Goal: Task Accomplishment & Management: Manage account settings

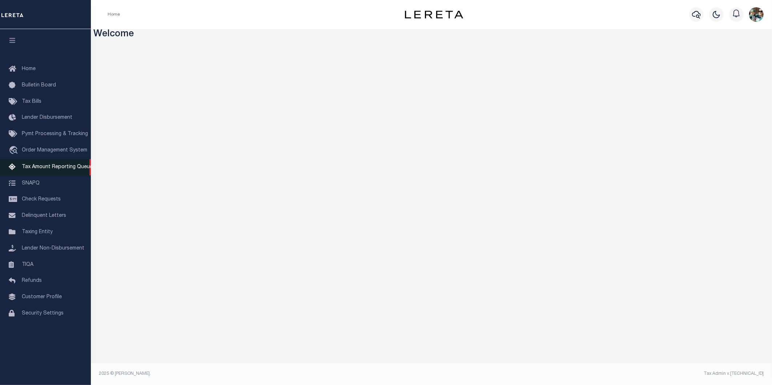
click at [52, 164] on link "Tax Amount Reporting Queue" at bounding box center [45, 167] width 91 height 16
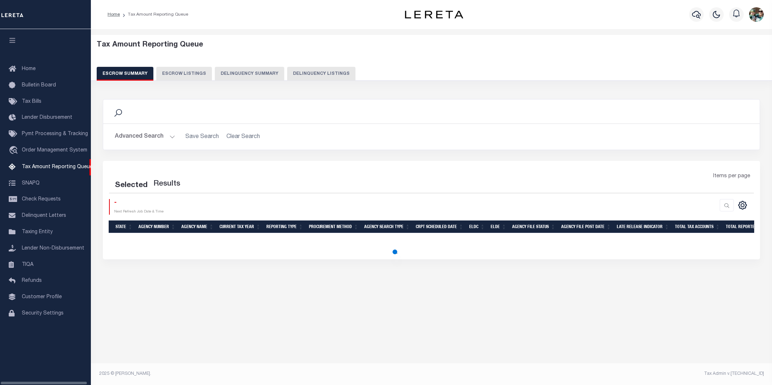
select select
select select "100"
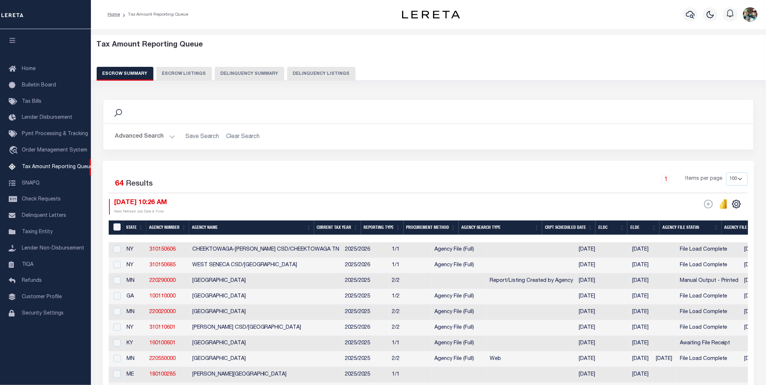
click at [152, 141] on button "Advanced Search" at bounding box center [145, 137] width 60 height 14
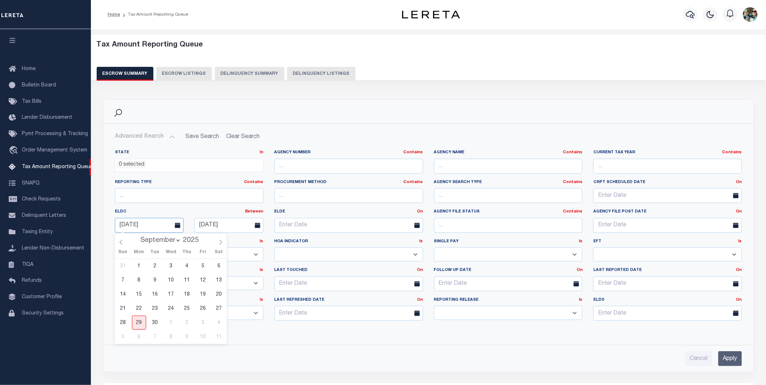
click at [162, 225] on input "10-11-2025" at bounding box center [149, 225] width 69 height 15
click at [134, 323] on span "29" at bounding box center [139, 323] width 14 height 14
type input "[DATE]"
click at [237, 226] on input "10-20-2025" at bounding box center [228, 225] width 69 height 15
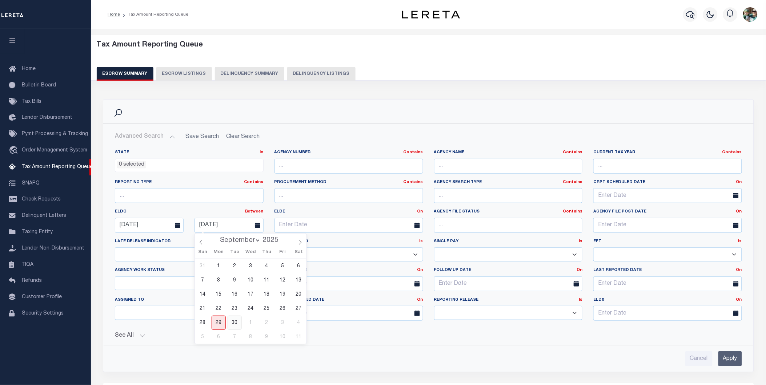
click at [233, 324] on span "30" at bounding box center [234, 323] width 14 height 14
type input "09-30-2025"
click at [735, 360] on input "Apply" at bounding box center [730, 358] width 24 height 15
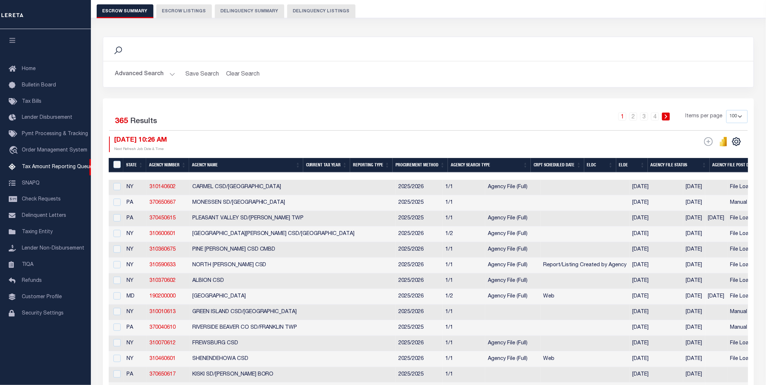
scroll to position [81, 0]
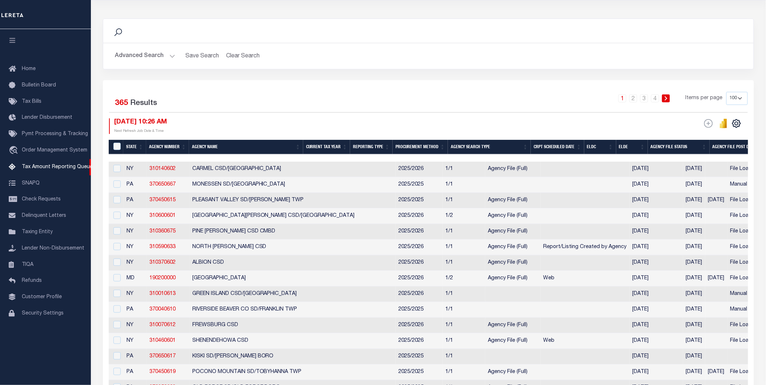
click at [744, 96] on select "10 25 50 100 500" at bounding box center [736, 98] width 21 height 13
select select "10"
click at [726, 92] on select "10 25 50 100 500" at bounding box center [736, 98] width 21 height 13
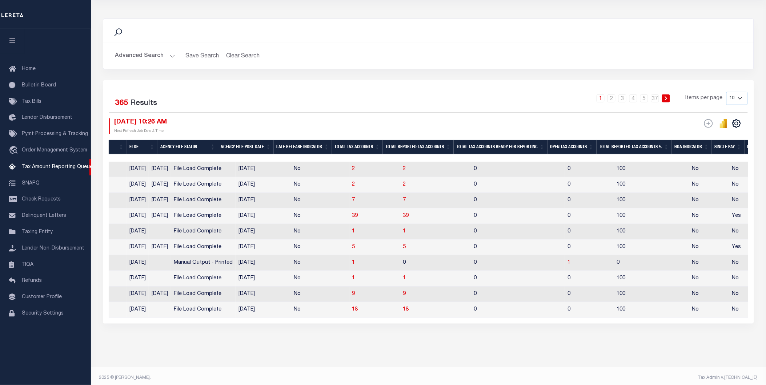
scroll to position [0, 439]
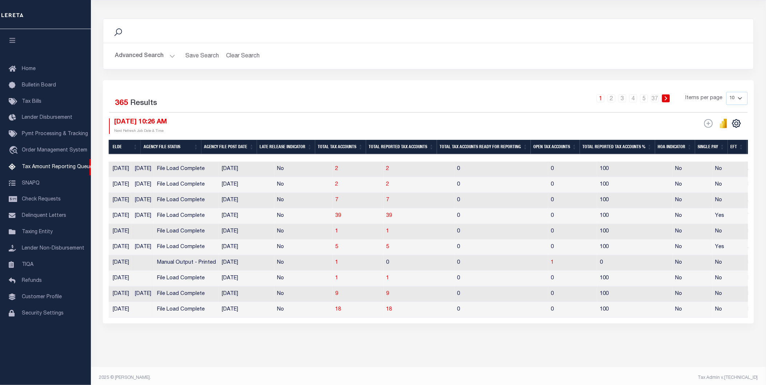
click at [556, 146] on th "Open Tax Accounts" at bounding box center [554, 147] width 49 height 15
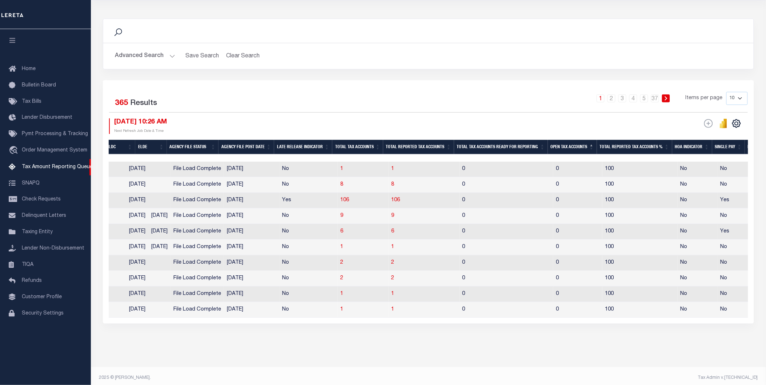
click at [556, 146] on th "Open Tax Accounts" at bounding box center [572, 147] width 49 height 15
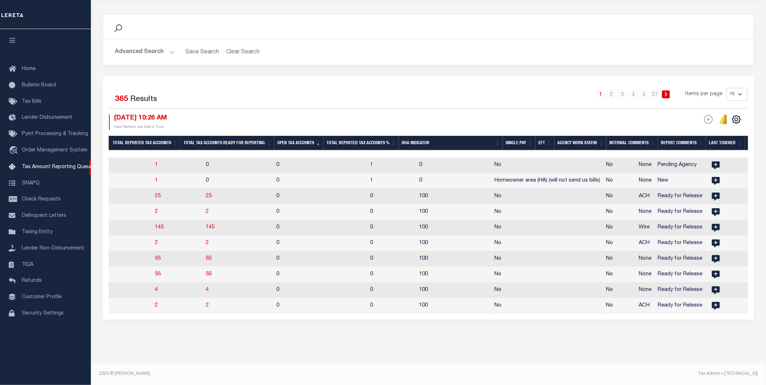
scroll to position [0, 731]
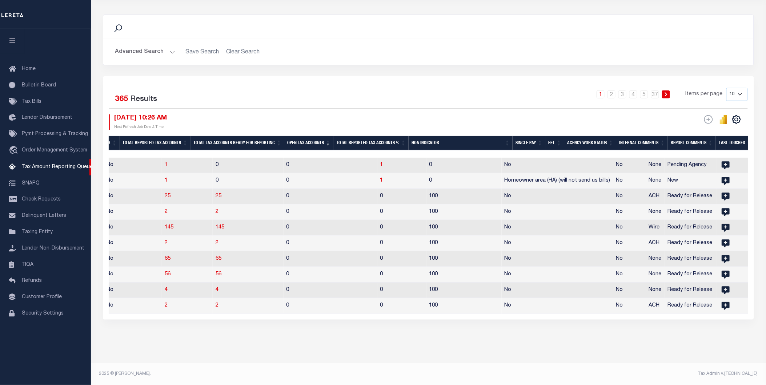
click at [296, 136] on th "Open Tax Accounts" at bounding box center [308, 143] width 49 height 15
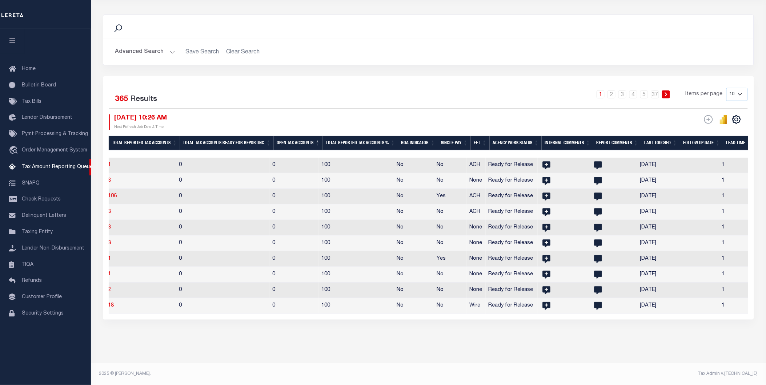
click at [296, 136] on th "Open Tax Accounts" at bounding box center [298, 143] width 49 height 15
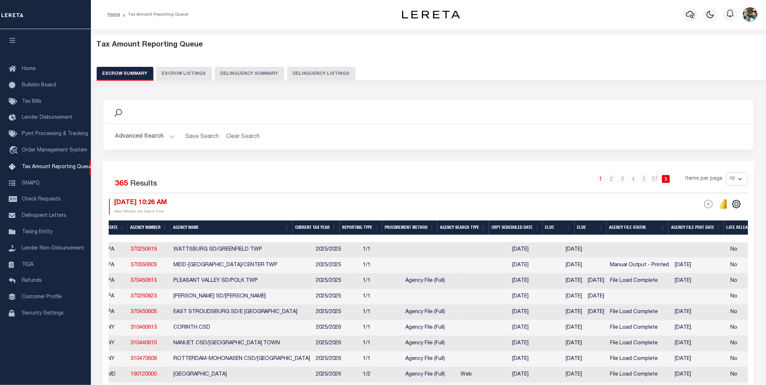
click at [152, 47] on h5 "Tax Amount Reporting Queue" at bounding box center [428, 45] width 663 height 9
click at [149, 139] on button "Advanced Search" at bounding box center [145, 137] width 60 height 14
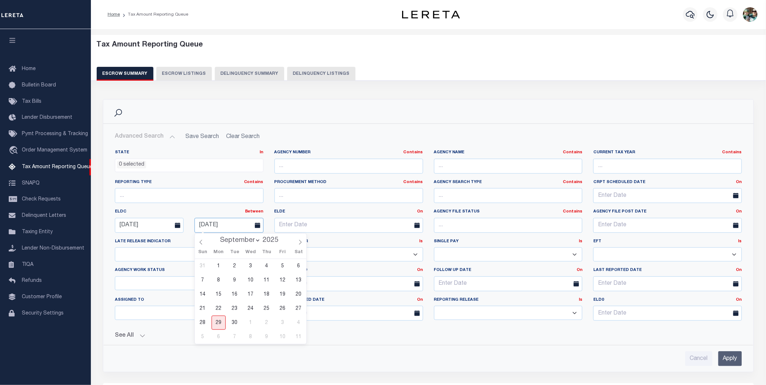
click at [238, 228] on input "09-30-2025" at bounding box center [228, 225] width 69 height 15
click at [251, 322] on span "1" at bounding box center [250, 323] width 14 height 14
type input "[DATE]"
drag, startPoint x: 725, startPoint y: 357, endPoint x: 728, endPoint y: 362, distance: 5.7
click at [726, 357] on input "Apply" at bounding box center [730, 358] width 24 height 15
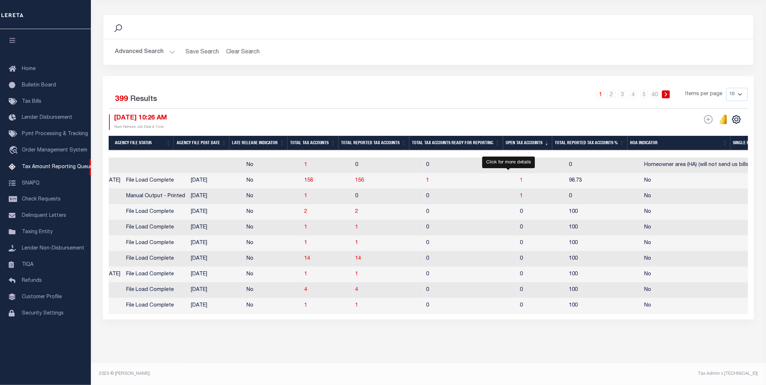
click at [520, 178] on span "1" at bounding box center [521, 180] width 3 height 5
select select "100"
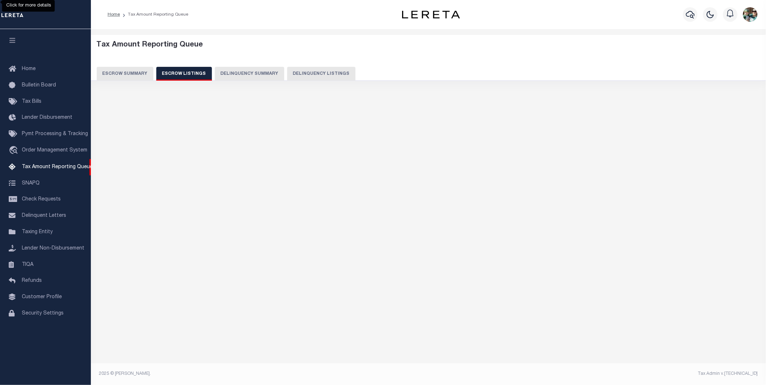
select select "100"
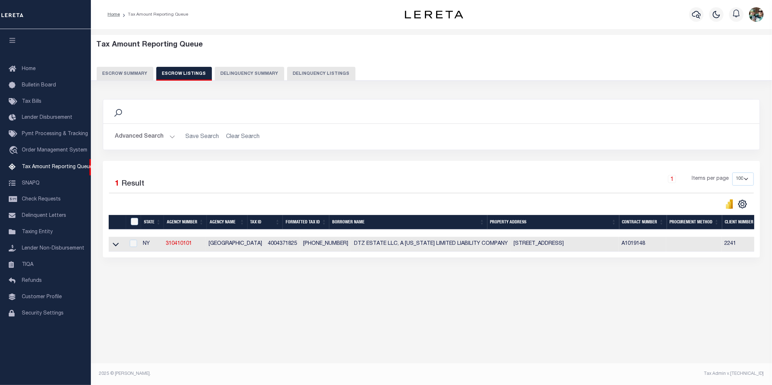
drag, startPoint x: 536, startPoint y: 258, endPoint x: 580, endPoint y: 263, distance: 43.5
click at [580, 258] on div "Selected 1 Result 1 Items per page 10 25 50 100 500" at bounding box center [431, 209] width 657 height 97
click at [117, 245] on icon at bounding box center [116, 245] width 6 height 4
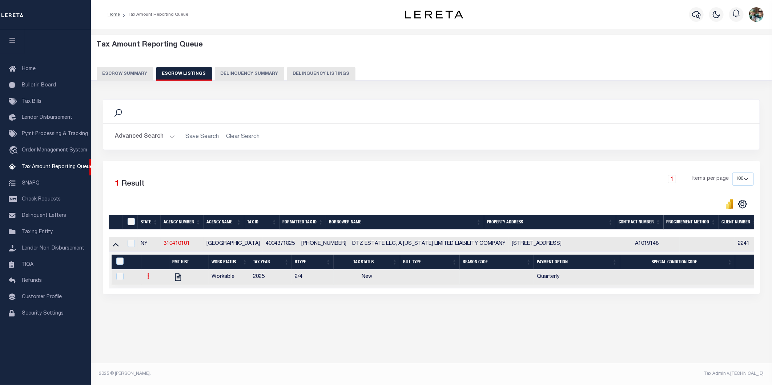
click at [148, 279] on icon at bounding box center [149, 276] width 2 height 6
click at [162, 304] on link "" at bounding box center [157, 300] width 25 height 12
checkbox input "true"
select select "NW2"
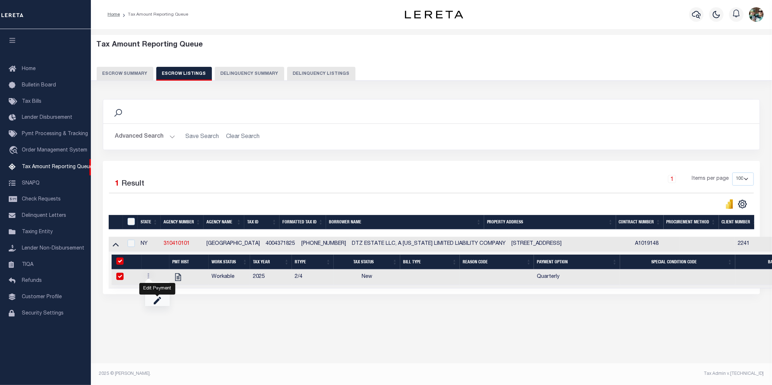
select select
type input "[DATE]"
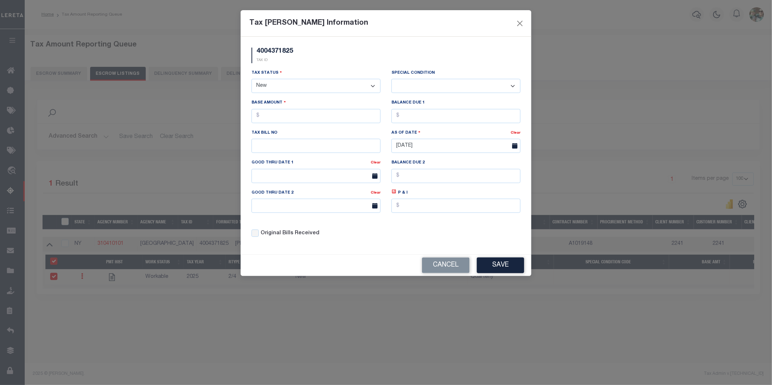
click at [270, 86] on select "- Select Status - Open Due/Unpaid Paid Incomplete No Tax Due Internal Refund Pr…" at bounding box center [315, 86] width 129 height 14
select select "PYD"
click at [251, 79] on select "- Select Status - Open Due/Unpaid Paid Incomplete No Tax Due Internal Refund Pr…" at bounding box center [315, 86] width 129 height 14
select select "0"
click at [338, 121] on input "text" at bounding box center [315, 116] width 129 height 14
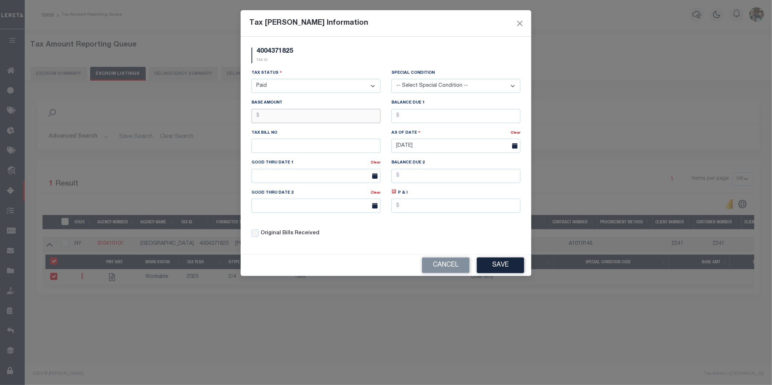
click at [282, 118] on input "text" at bounding box center [315, 116] width 129 height 14
type input "$0.00"
click at [337, 239] on div "Original Bills Received" at bounding box center [316, 231] width 140 height 25
click at [504, 265] on button "Save" at bounding box center [500, 266] width 47 height 16
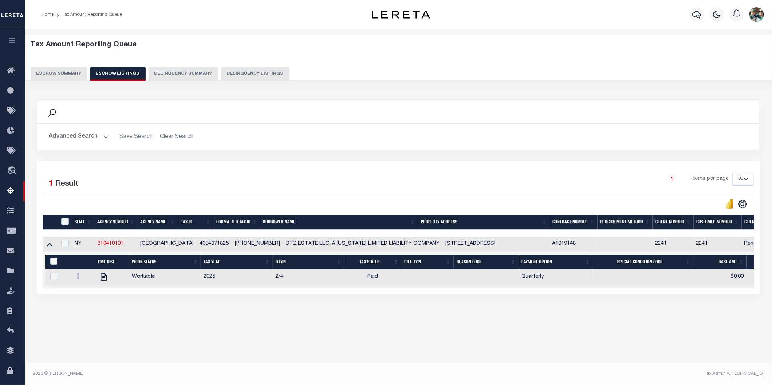
drag, startPoint x: 46, startPoint y: 244, endPoint x: 52, endPoint y: 267, distance: 23.6
click at [46, 244] on link at bounding box center [49, 243] width 8 height 5
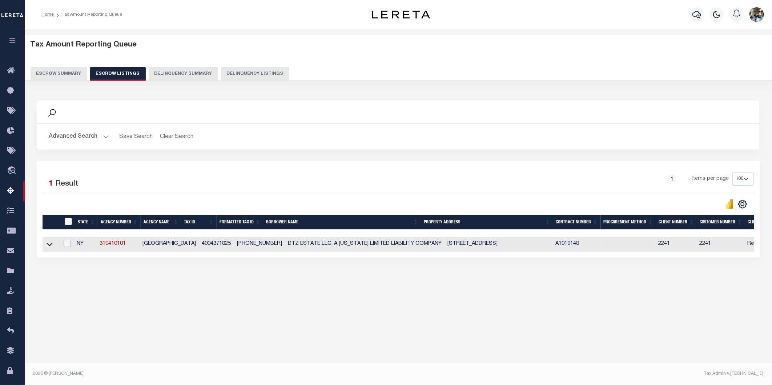
click at [65, 246] on input "checkbox" at bounding box center [67, 243] width 7 height 7
checkbox input "true"
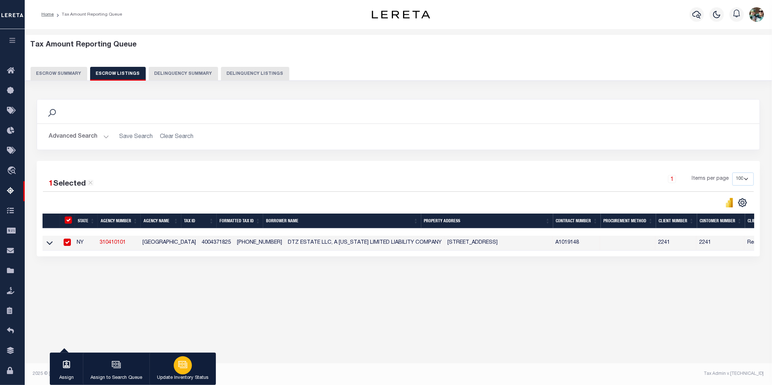
click at [185, 369] on icon "button" at bounding box center [182, 364] width 9 height 9
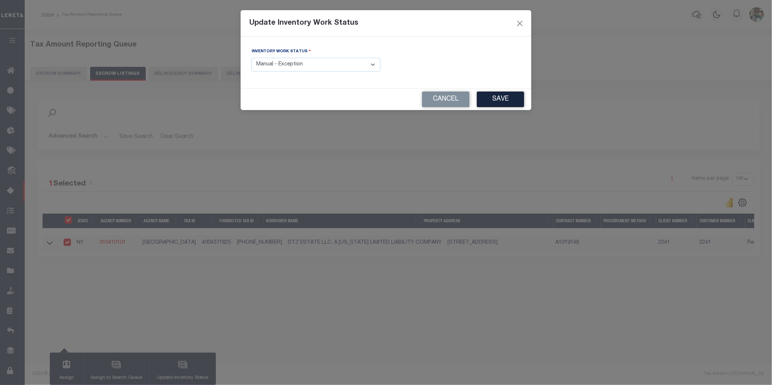
drag, startPoint x: 283, startPoint y: 65, endPoint x: 280, endPoint y: 72, distance: 8.0
click at [283, 65] on select "- Select Inventory Status - Manual - Exception Pended - Awaiting Search Late Ad…" at bounding box center [315, 65] width 129 height 14
select select "4"
click at [251, 58] on select "- Select Inventory Status - Manual - Exception Pended - Awaiting Search Late Ad…" at bounding box center [315, 65] width 129 height 14
click at [512, 99] on button "Save" at bounding box center [500, 100] width 47 height 16
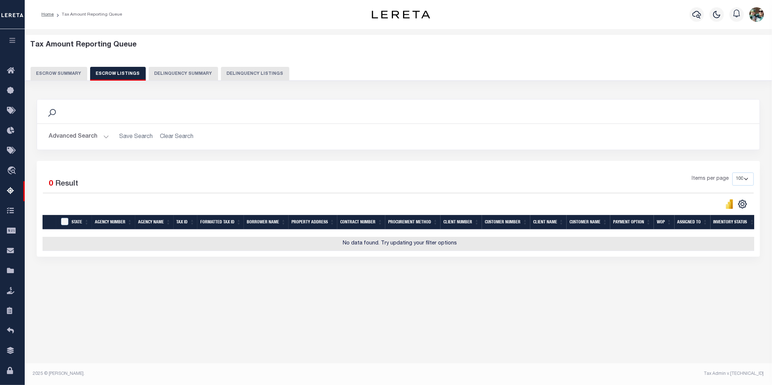
click at [55, 75] on button "Escrow Summary" at bounding box center [59, 74] width 57 height 14
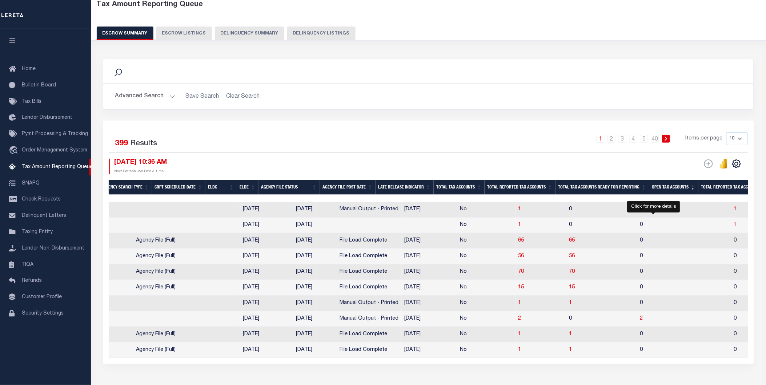
click at [734, 226] on span "1" at bounding box center [735, 224] width 3 height 5
select select "100"
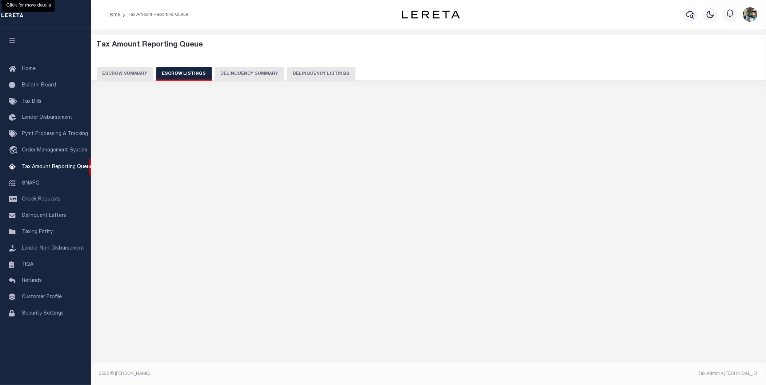
select select "100"
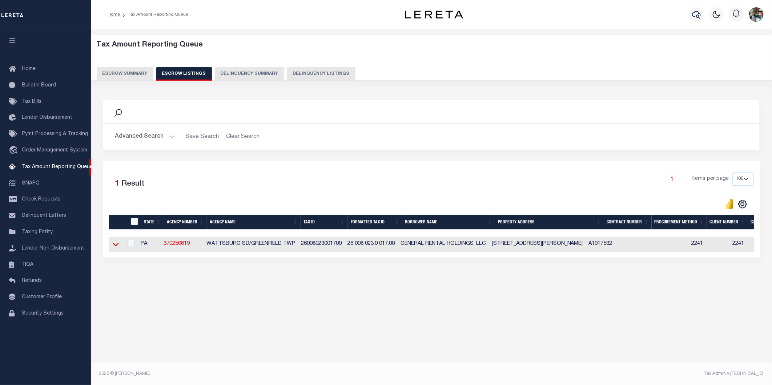
click at [115, 248] on icon at bounding box center [116, 245] width 6 height 8
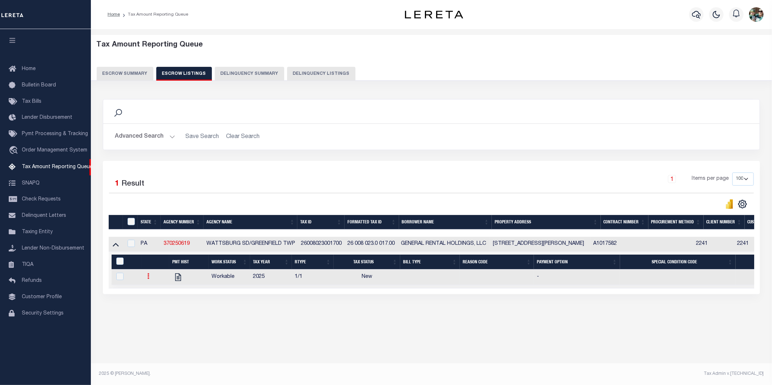
click at [148, 279] on icon at bounding box center [149, 276] width 2 height 6
click at [155, 304] on img "" at bounding box center [157, 300] width 7 height 8
checkbox input "true"
select select "NW2"
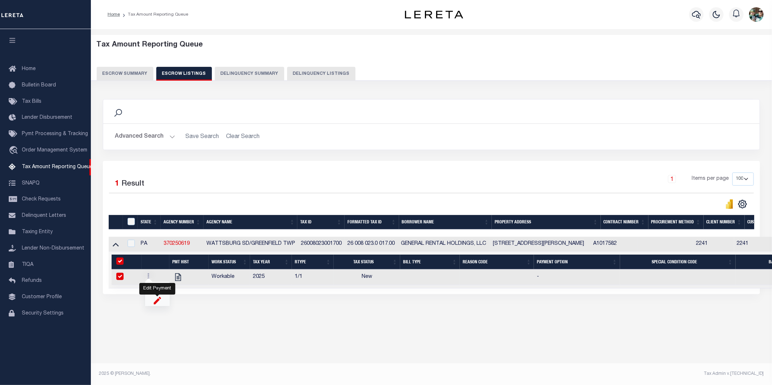
select select
type input "[DATE]"
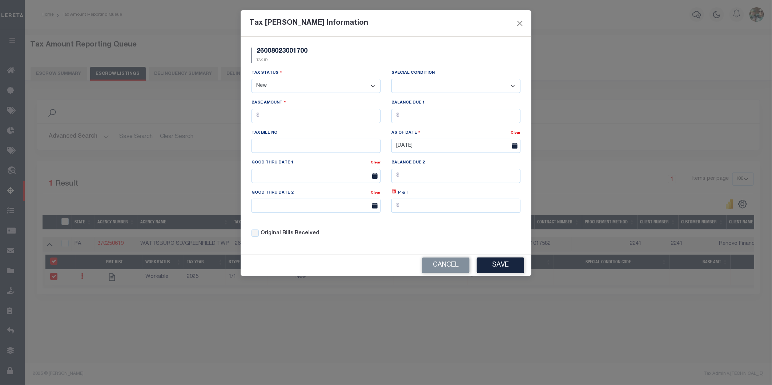
drag, startPoint x: 399, startPoint y: 19, endPoint x: 426, endPoint y: 15, distance: 27.5
click at [426, 15] on div "Tax [PERSON_NAME] Information" at bounding box center [386, 23] width 291 height 27
click at [460, 270] on button "Cancel" at bounding box center [446, 266] width 48 height 16
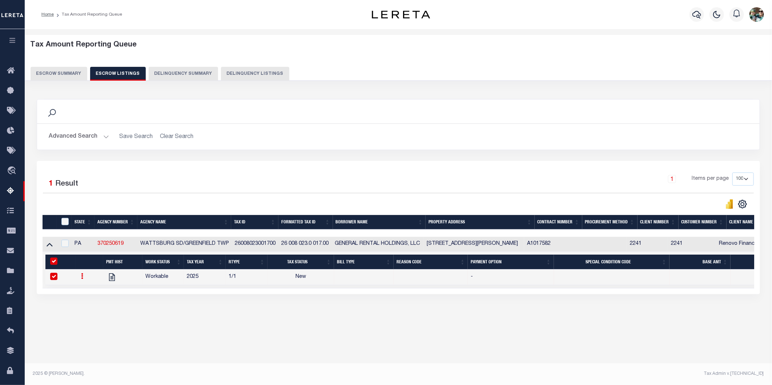
click at [79, 278] on link at bounding box center [82, 277] width 8 height 6
click at [89, 304] on img "" at bounding box center [91, 300] width 7 height 8
checkbox input "false"
select select
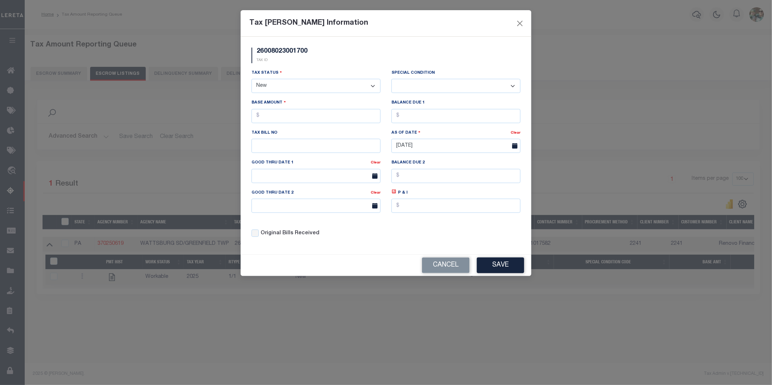
click at [291, 84] on select "- Select Status - Open Due/Unpaid Paid Incomplete No Tax Due Internal Refund Pr…" at bounding box center [315, 86] width 129 height 14
select select "DUE"
click at [251, 79] on select "- Select Status - Open Due/Unpaid Paid Incomplete No Tax Due Internal Refund Pr…" at bounding box center [315, 86] width 129 height 14
select select "0"
click at [295, 121] on input "text" at bounding box center [315, 116] width 129 height 14
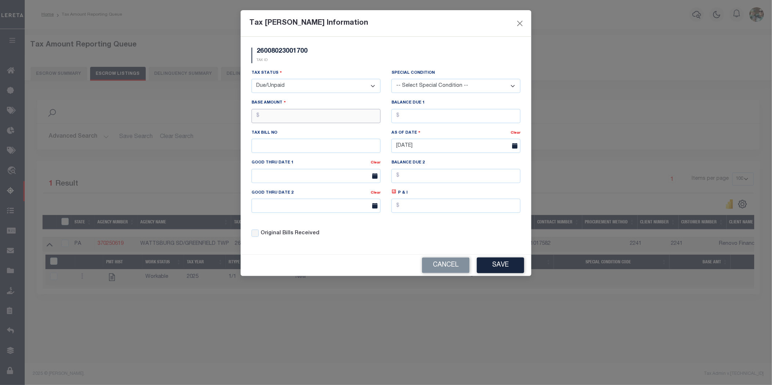
click at [273, 116] on input "text" at bounding box center [315, 116] width 129 height 14
drag, startPoint x: 418, startPoint y: 182, endPoint x: 401, endPoint y: 180, distance: 17.2
click at [418, 182] on input "text" at bounding box center [455, 176] width 129 height 14
type input "$1,891.11"
click at [293, 118] on input "text" at bounding box center [315, 116] width 129 height 14
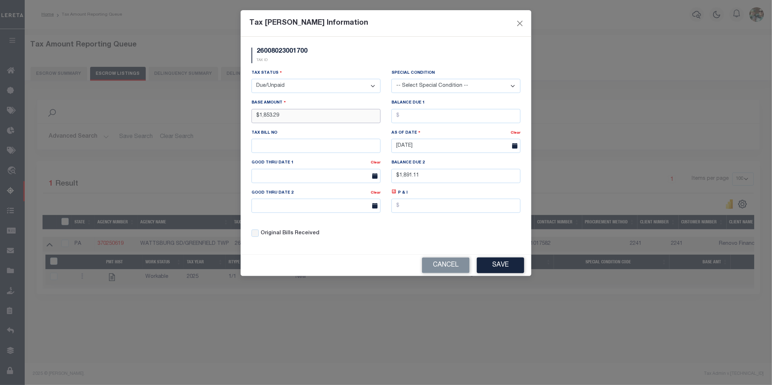
type input "$1,853.29"
click at [286, 150] on input "text" at bounding box center [315, 146] width 129 height 14
click at [449, 234] on div "Tax Status - Select Status - Open Due/Unpaid Paid Incomplete No Tax Due Interna…" at bounding box center [386, 156] width 280 height 174
click at [278, 90] on select "- Select Status - Open Due/Unpaid Paid Incomplete No Tax Due Internal Refund Pr…" at bounding box center [315, 86] width 129 height 14
select select "PYD"
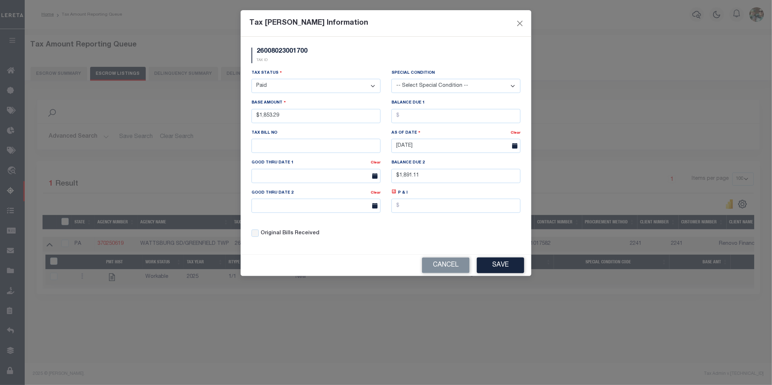
click at [251, 79] on select "- Select Status - Open Due/Unpaid Paid Incomplete No Tax Due Internal Refund Pr…" at bounding box center [315, 86] width 129 height 14
click at [413, 118] on input "text" at bounding box center [455, 116] width 129 height 14
type input "$0.00"
drag, startPoint x: 440, startPoint y: 174, endPoint x: 379, endPoint y: 173, distance: 61.4
click at [379, 173] on div "Tax Status - Select Status - Open Due/Unpaid Paid Incomplete No Tax Due Interna…" at bounding box center [386, 156] width 280 height 174
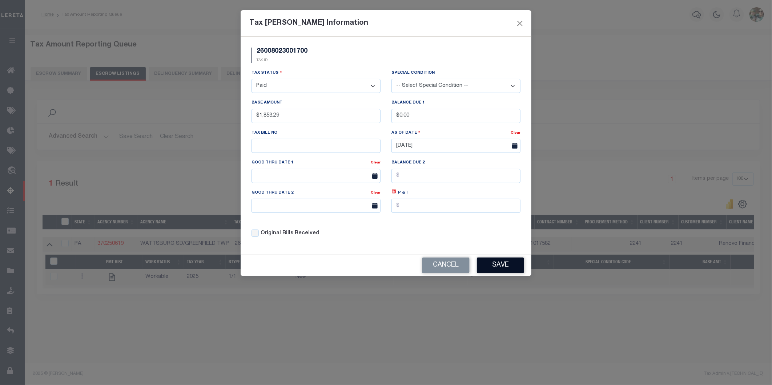
click at [503, 265] on button "Save" at bounding box center [500, 266] width 47 height 16
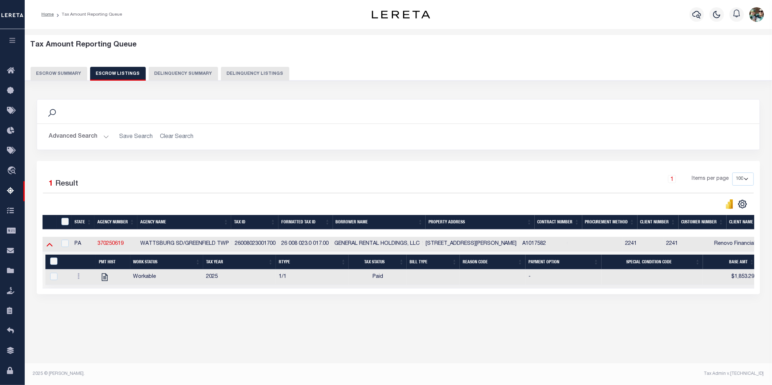
click at [47, 247] on icon at bounding box center [50, 245] width 6 height 8
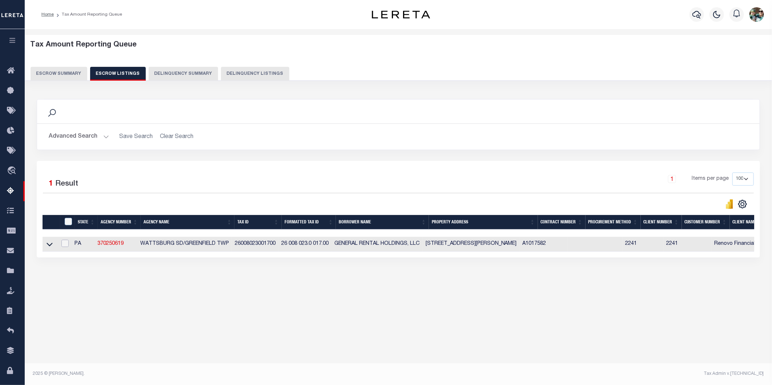
click at [65, 246] on input "checkbox" at bounding box center [64, 243] width 7 height 7
checkbox input "true"
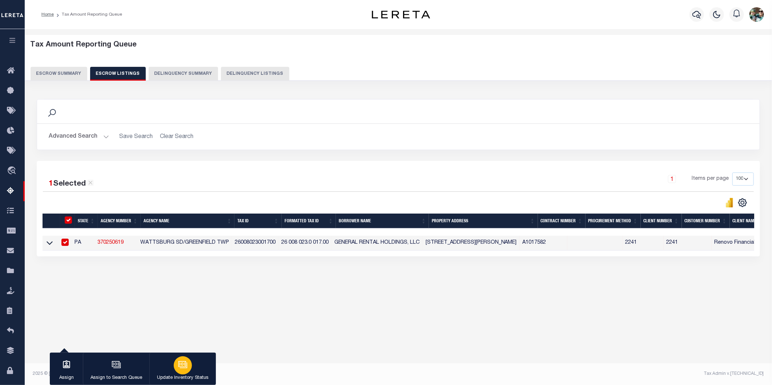
click at [178, 369] on icon "button" at bounding box center [182, 364] width 9 height 9
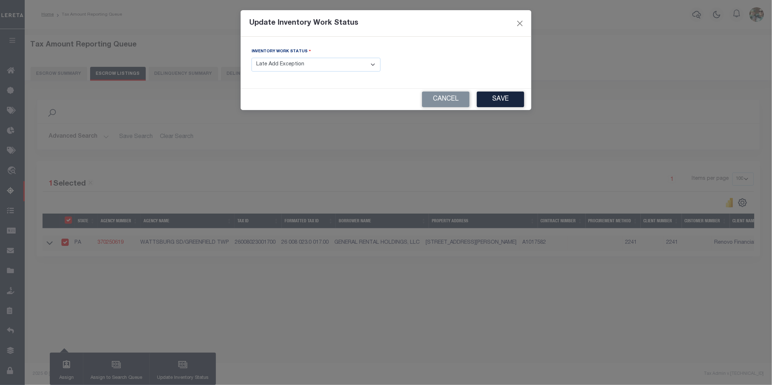
click at [270, 64] on select "- Select Inventory Status - Manual - Exception Pended - Awaiting Search Late Ad…" at bounding box center [315, 65] width 129 height 14
select select "4"
click at [251, 58] on select "- Select Inventory Status - Manual - Exception Pended - Awaiting Search Late Ad…" at bounding box center [315, 65] width 129 height 14
click at [514, 99] on button "Save" at bounding box center [500, 100] width 47 height 16
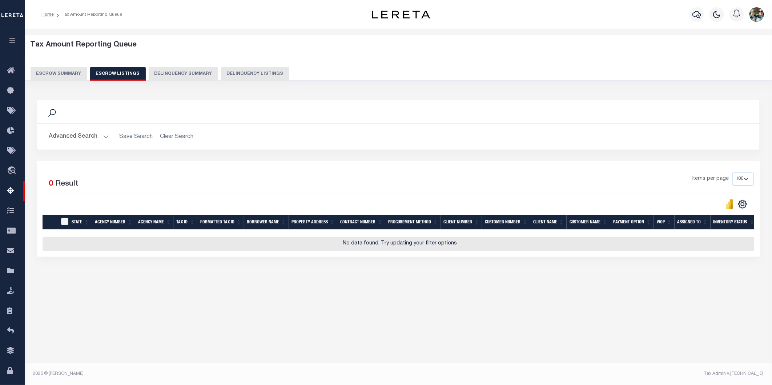
click at [70, 72] on button "Escrow Summary" at bounding box center [59, 74] width 57 height 14
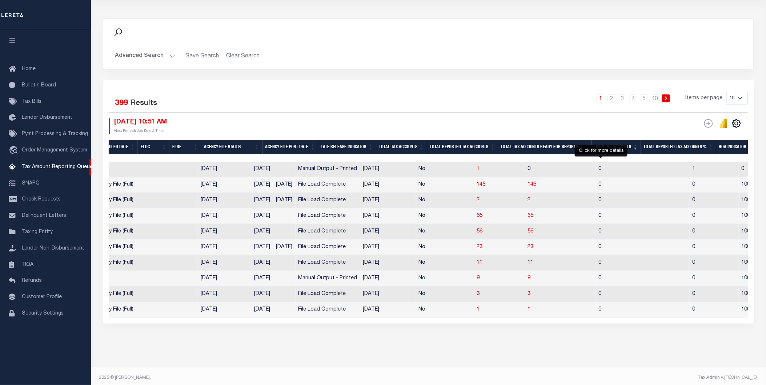
click at [692, 170] on span "1" at bounding box center [693, 168] width 3 height 5
select select "100"
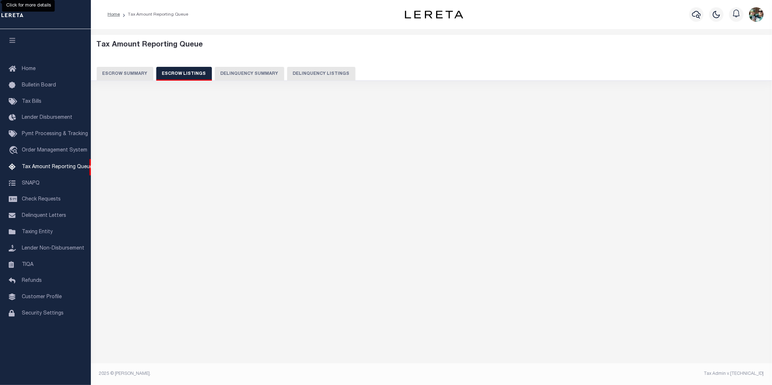
select select "100"
